Goal: Task Accomplishment & Management: Manage account settings

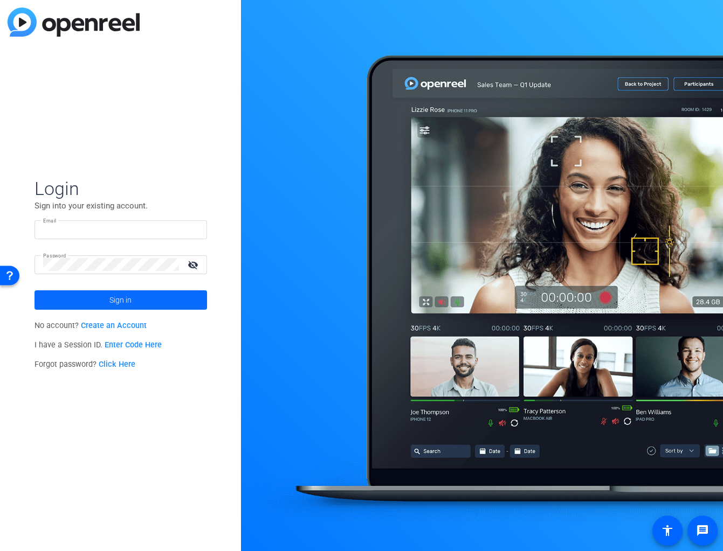
type input "[EMAIL_ADDRESS][DOMAIN_NAME]"
click at [130, 303] on span "Sign in" at bounding box center [120, 300] width 22 height 27
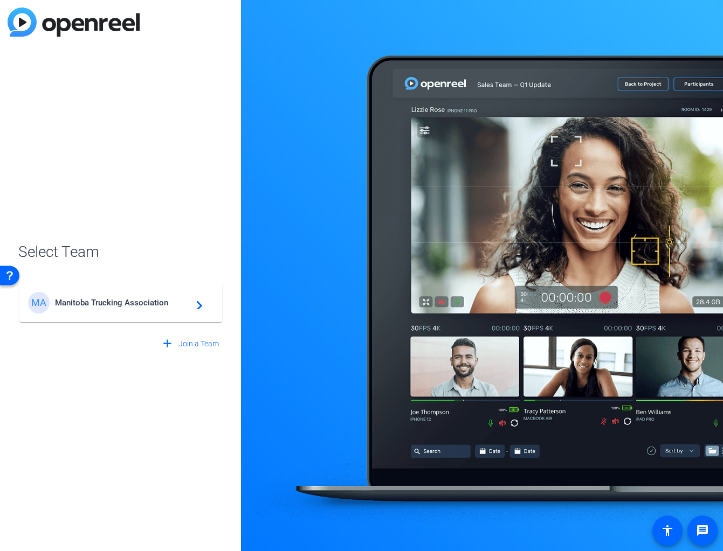
click at [136, 302] on span "Manitoba Trucking Association" at bounding box center [122, 303] width 135 height 10
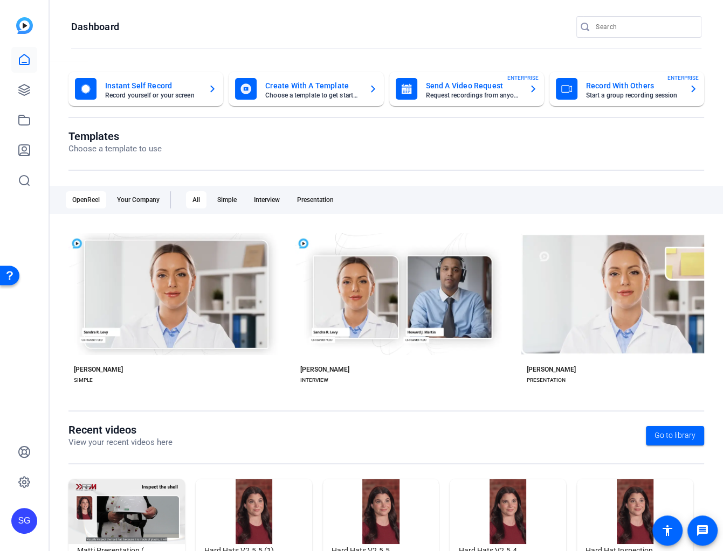
click at [29, 519] on div "SG" at bounding box center [24, 521] width 26 height 26
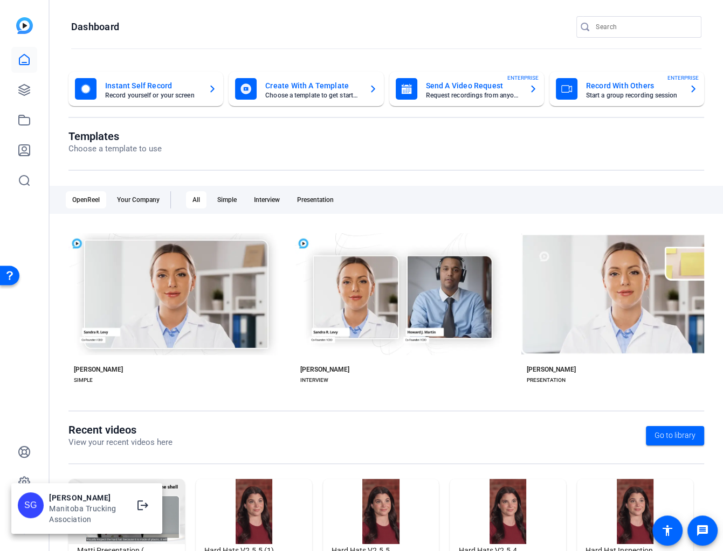
click at [25, 479] on div at bounding box center [361, 275] width 723 height 551
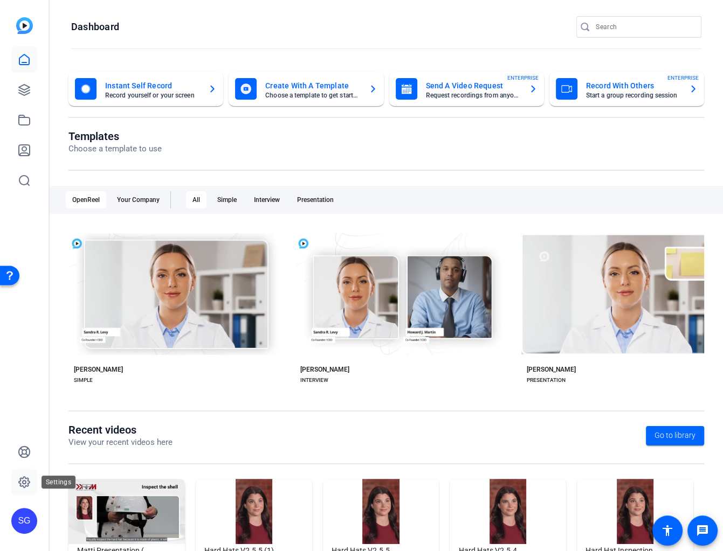
click at [23, 481] on icon at bounding box center [24, 482] width 3 height 3
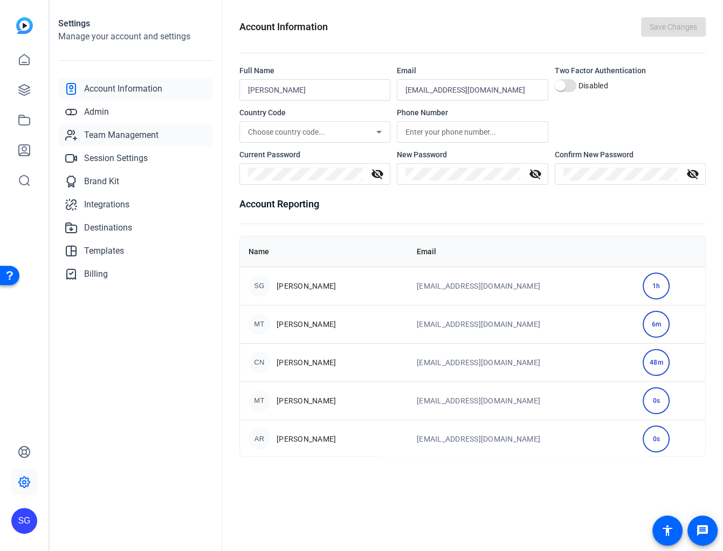
click at [108, 130] on span "Team Management" at bounding box center [121, 135] width 74 height 13
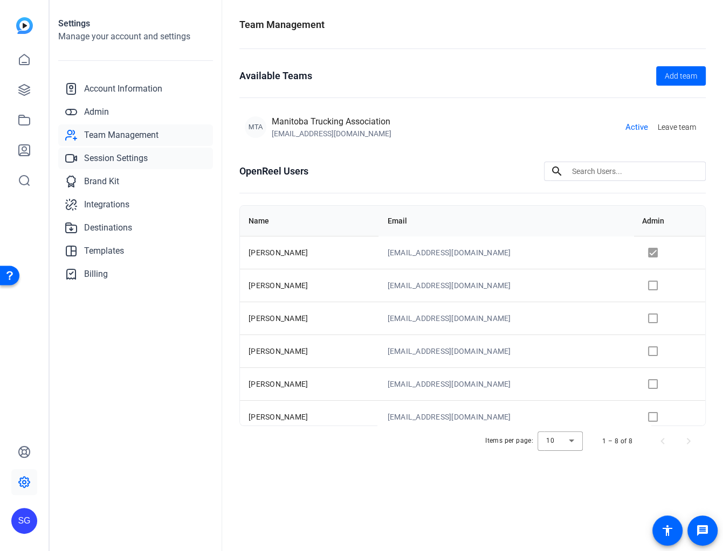
click at [107, 159] on span "Session Settings" at bounding box center [116, 158] width 64 height 13
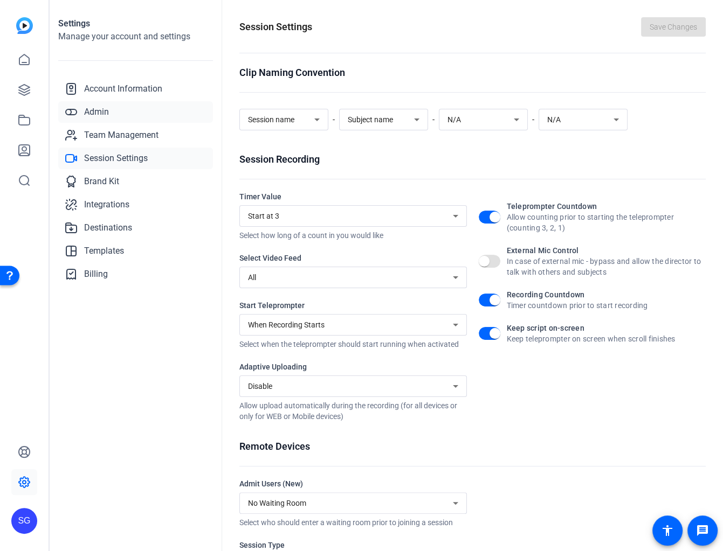
click at [99, 111] on span "Admin" at bounding box center [96, 112] width 25 height 13
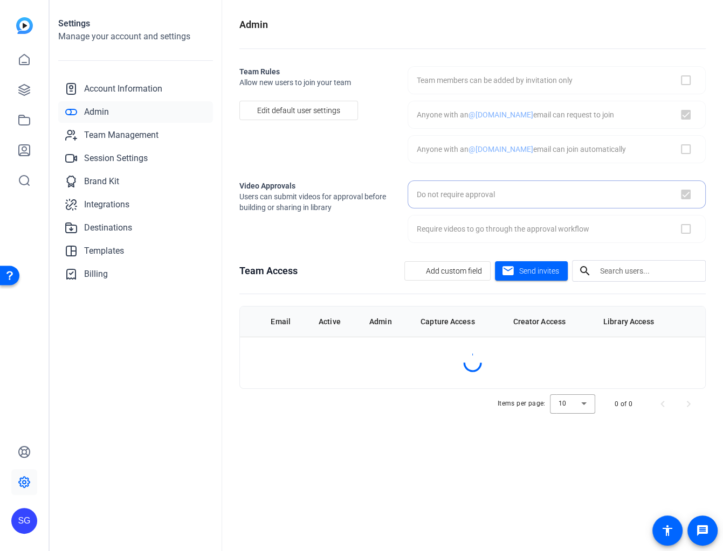
checkbox input "true"
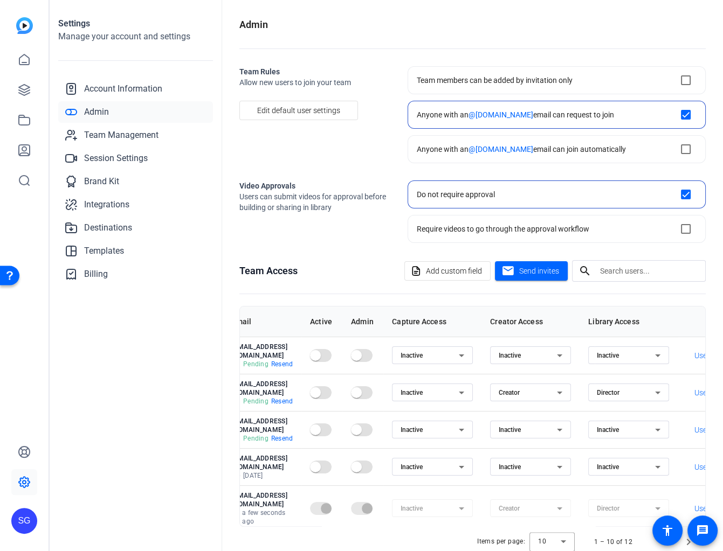
scroll to position [0, 123]
